Goal: Transaction & Acquisition: Purchase product/service

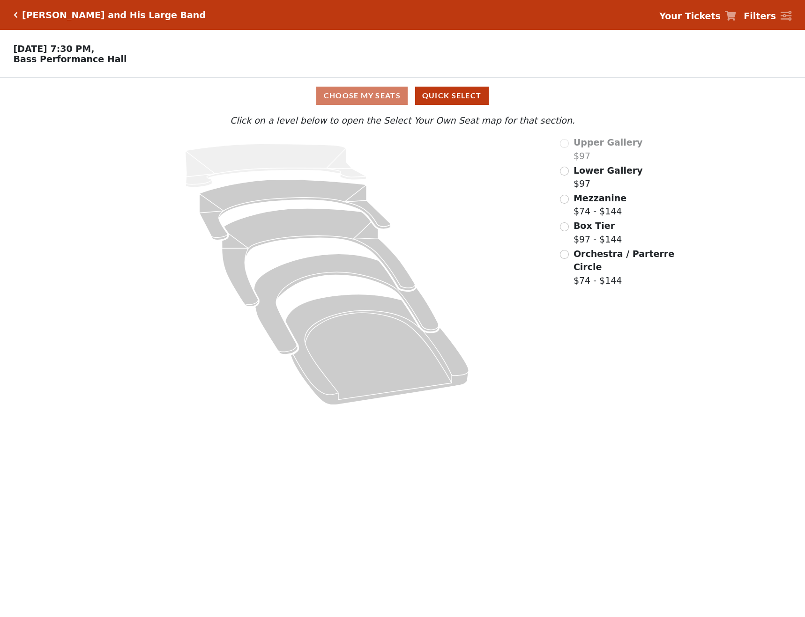
click at [588, 200] on span "Mezzanine" at bounding box center [599, 198] width 53 height 10
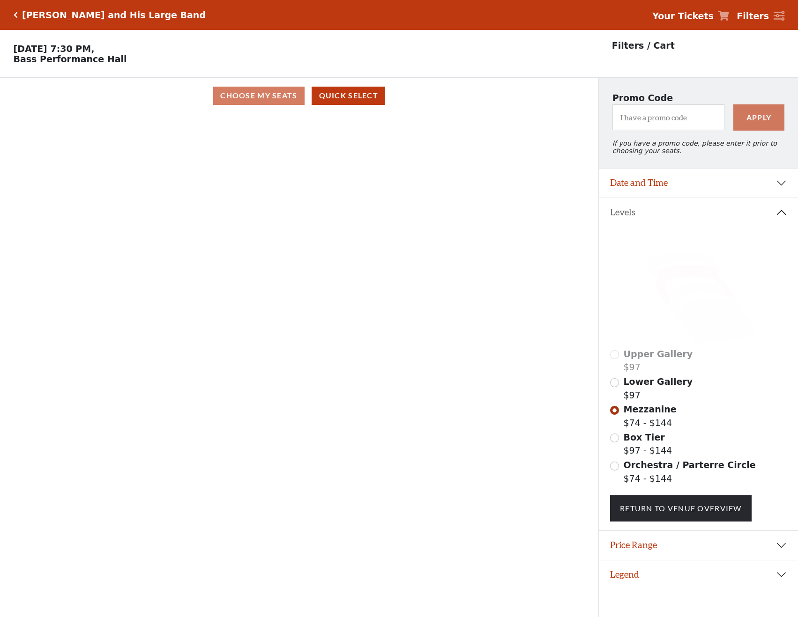
click at [283, 103] on div "Choose My Seats Quick Select" at bounding box center [299, 96] width 598 height 18
click at [243, 94] on div "Choose My Seats Quick Select" at bounding box center [299, 96] width 598 height 18
click at [675, 276] on icon at bounding box center [695, 284] width 78 height 39
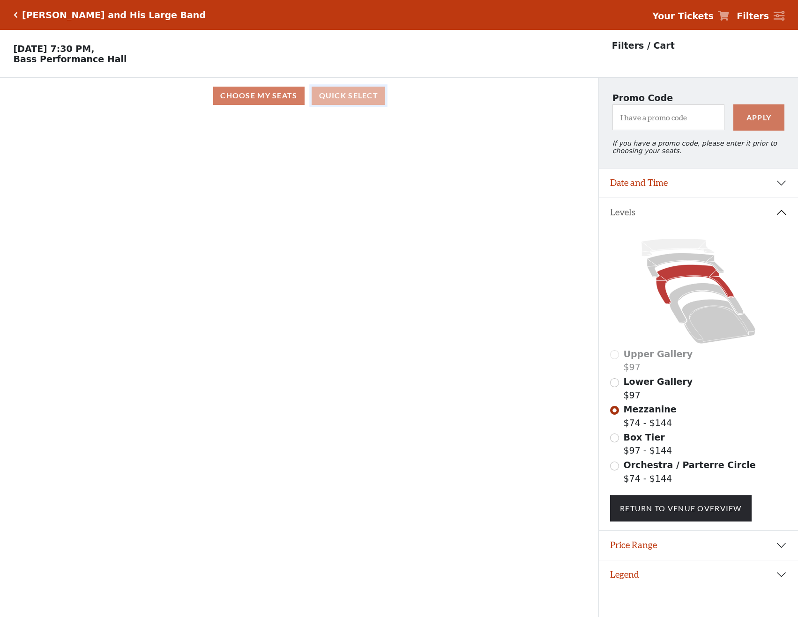
click at [351, 103] on button "Quick Select" at bounding box center [348, 96] width 74 height 18
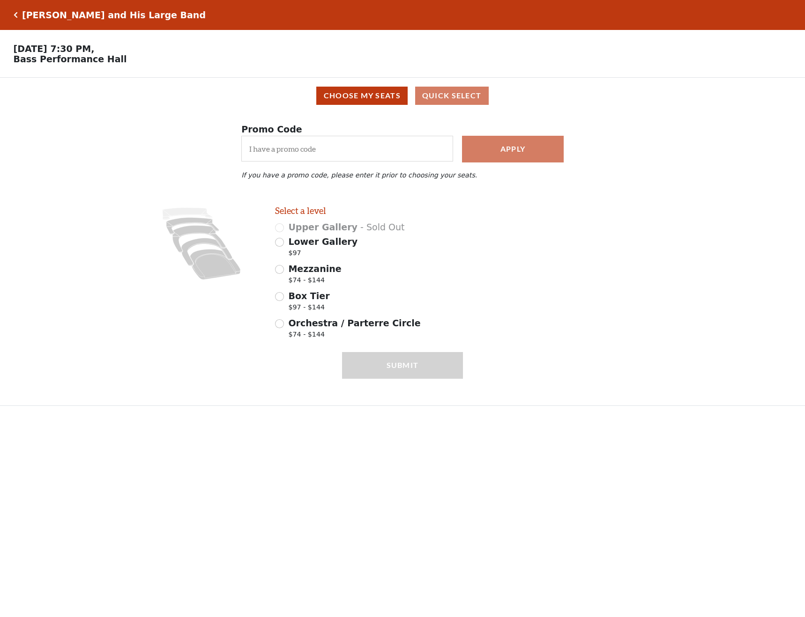
click at [315, 274] on span "Mezzanine" at bounding box center [314, 269] width 53 height 10
click at [284, 274] on input "Mezzanine $74 - $144" at bounding box center [279, 269] width 9 height 9
radio input "true"
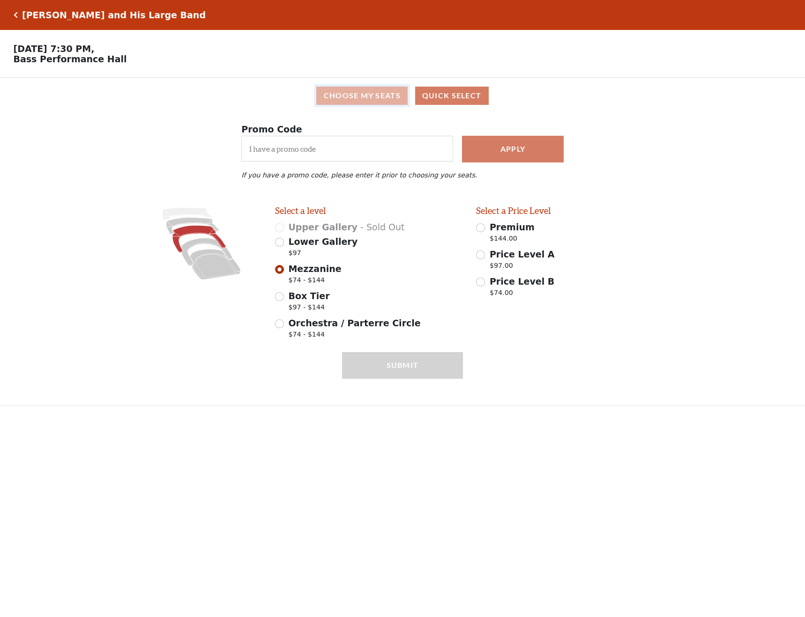
click at [365, 96] on button "Choose My Seats" at bounding box center [361, 96] width 91 height 18
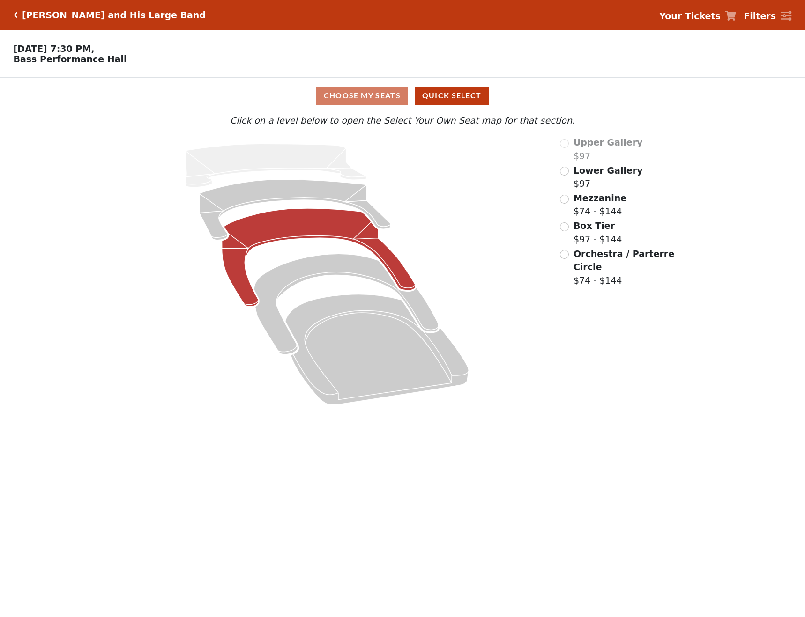
click at [303, 225] on icon at bounding box center [318, 257] width 193 height 98
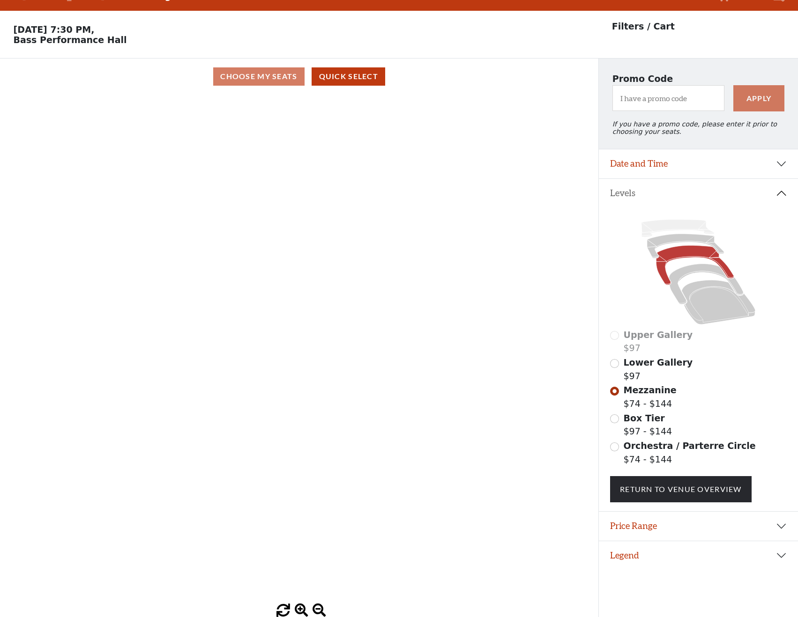
scroll to position [23, 0]
click at [254, 72] on div "Choose My Seats Quick Select" at bounding box center [299, 76] width 598 height 18
drag, startPoint x: 641, startPoint y: 392, endPoint x: 651, endPoint y: 397, distance: 11.1
click at [641, 392] on span "Mezzanine" at bounding box center [649, 390] width 53 height 10
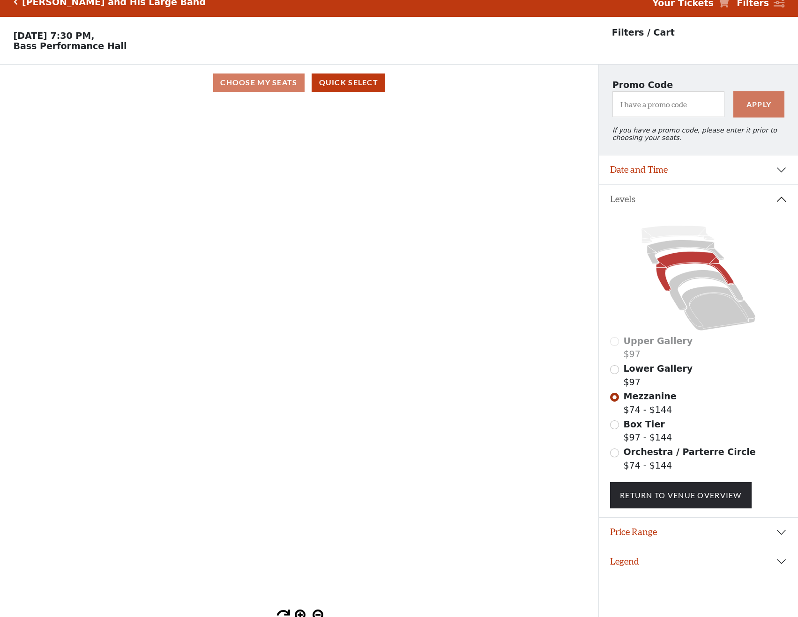
scroll to position [0, 0]
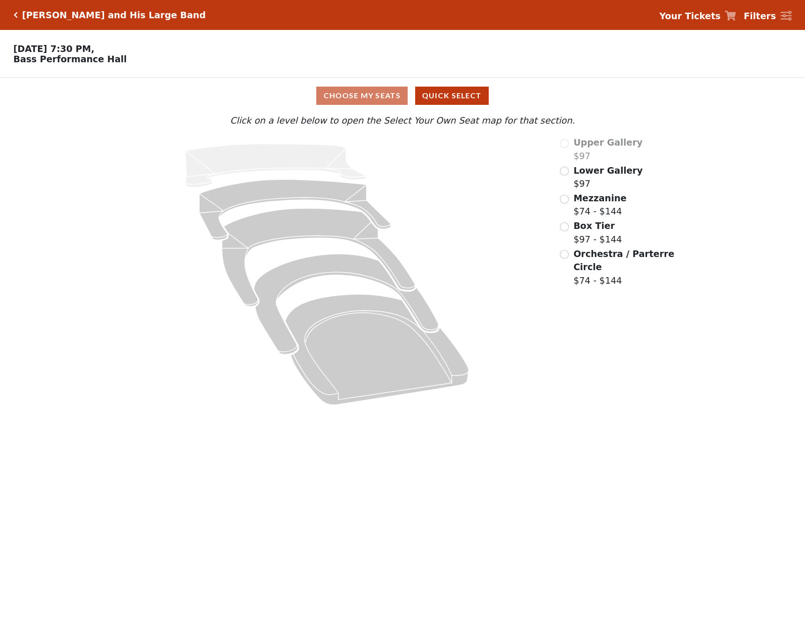
click at [584, 203] on span "Mezzanine" at bounding box center [599, 198] width 53 height 10
